Goal: Navigation & Orientation: Find specific page/section

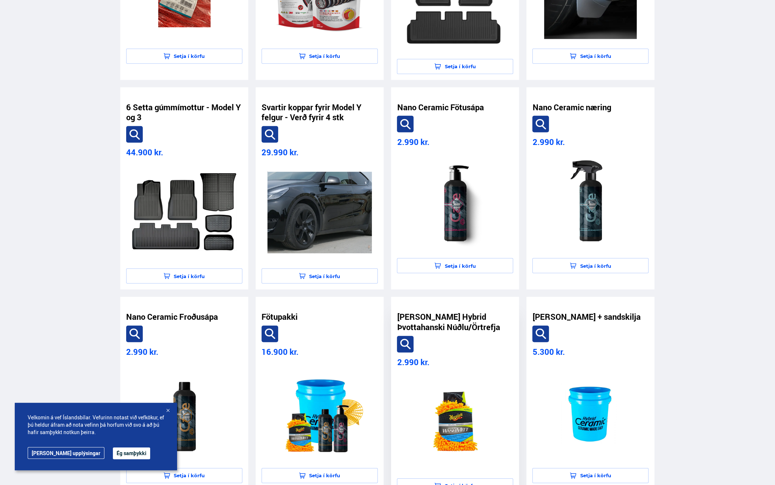
scroll to position [1696, 0]
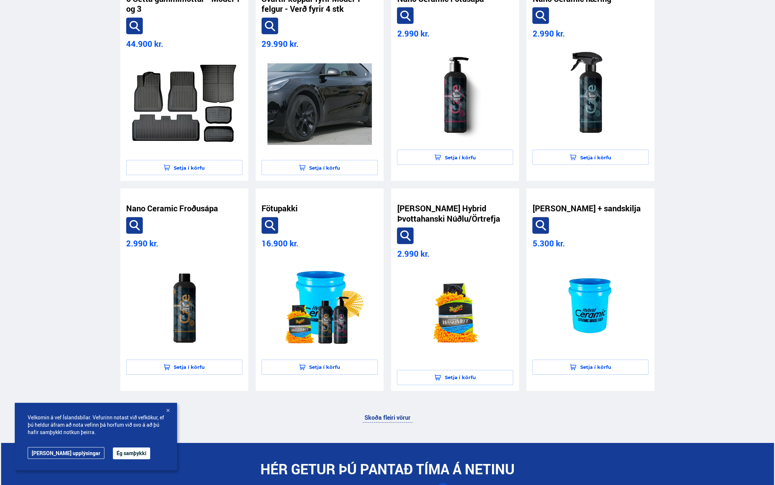
click at [168, 409] on div at bounding box center [167, 410] width 7 height 7
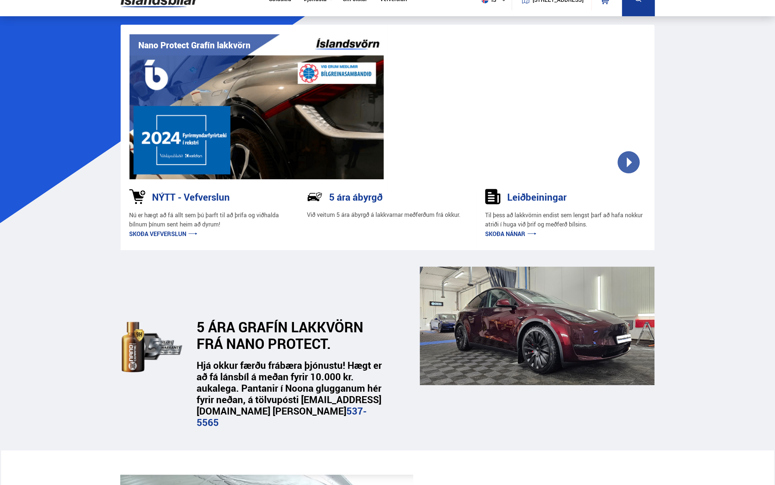
scroll to position [0, 0]
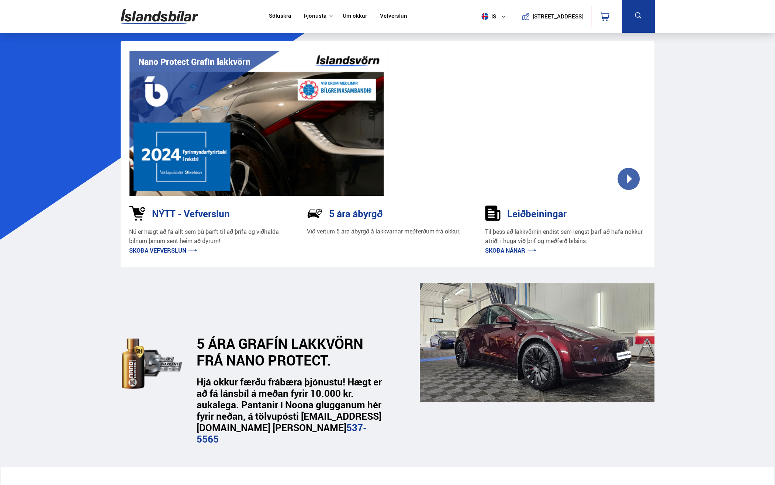
click at [347, 15] on link "Um okkur" at bounding box center [355, 17] width 24 height 8
click at [353, 14] on link "Um okkur" at bounding box center [355, 17] width 24 height 8
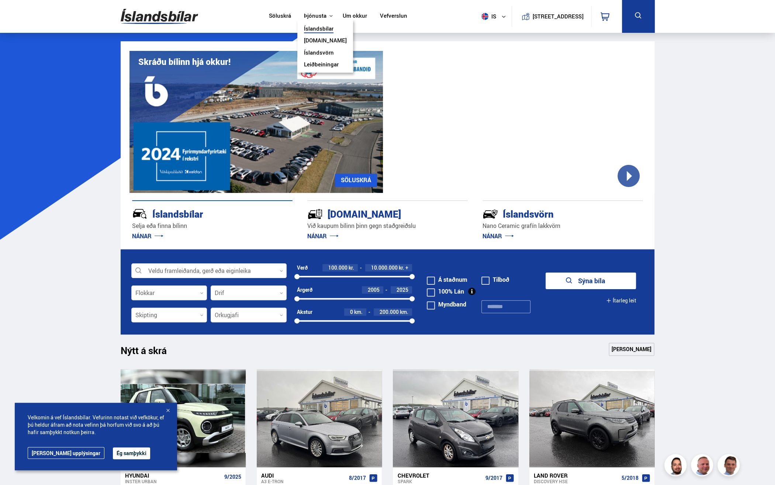
click at [319, 50] on link "Íslandsvörn" at bounding box center [319, 53] width 30 height 8
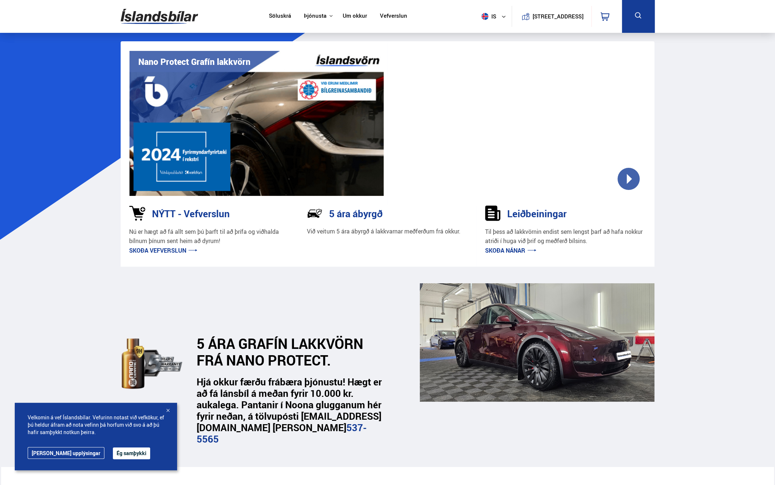
click at [164, 248] on link "Skoða vefverslun" at bounding box center [163, 250] width 68 height 8
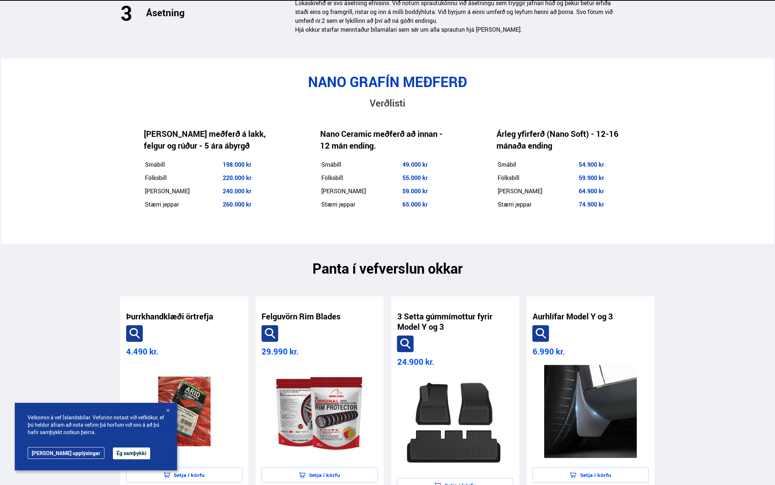
scroll to position [1143, 0]
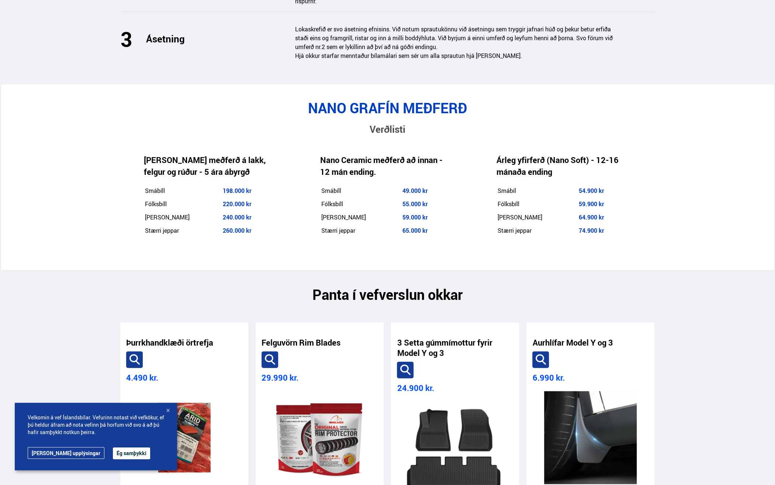
click at [166, 412] on div at bounding box center [167, 410] width 7 height 7
